Goal: Find specific page/section

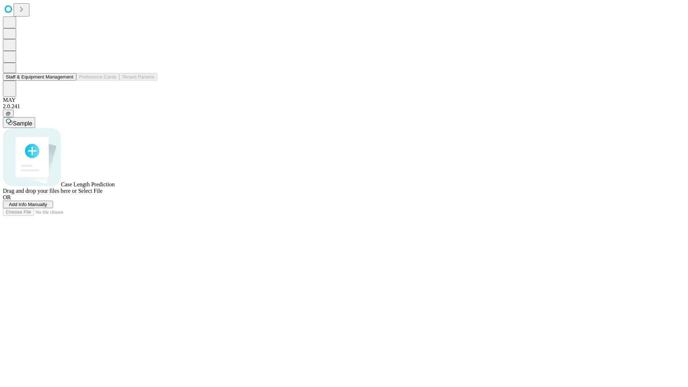
click at [68, 81] on button "Staff & Equipment Management" at bounding box center [39, 77] width 73 height 8
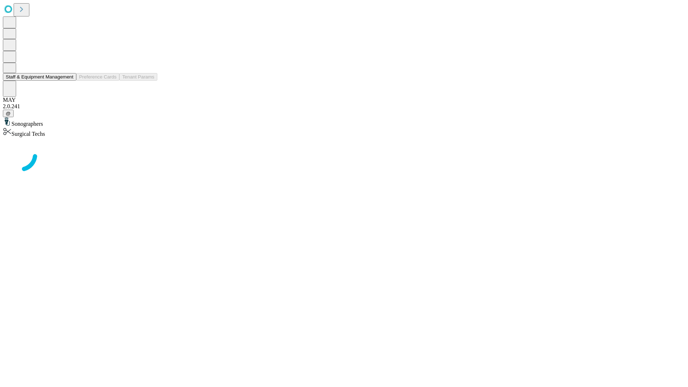
click at [68, 81] on button "Staff & Equipment Management" at bounding box center [39, 77] width 73 height 8
